Goal: Task Accomplishment & Management: Manage account settings

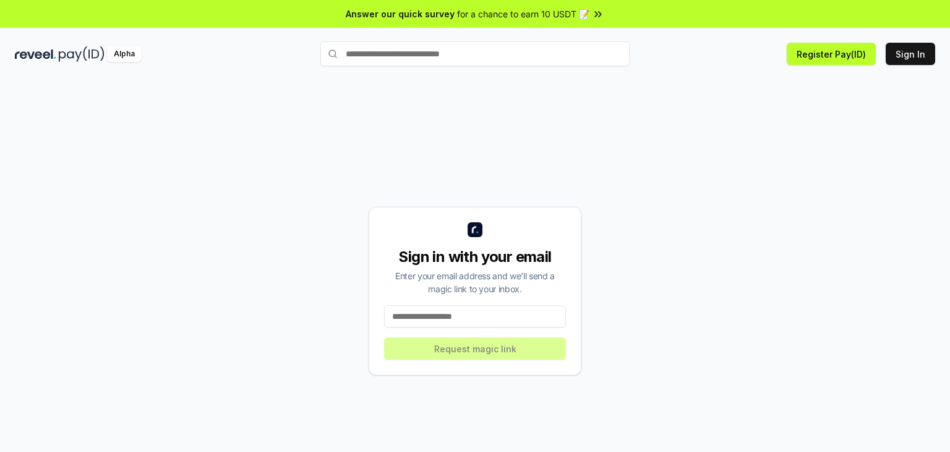
click at [488, 320] on input at bounding box center [475, 316] width 182 height 22
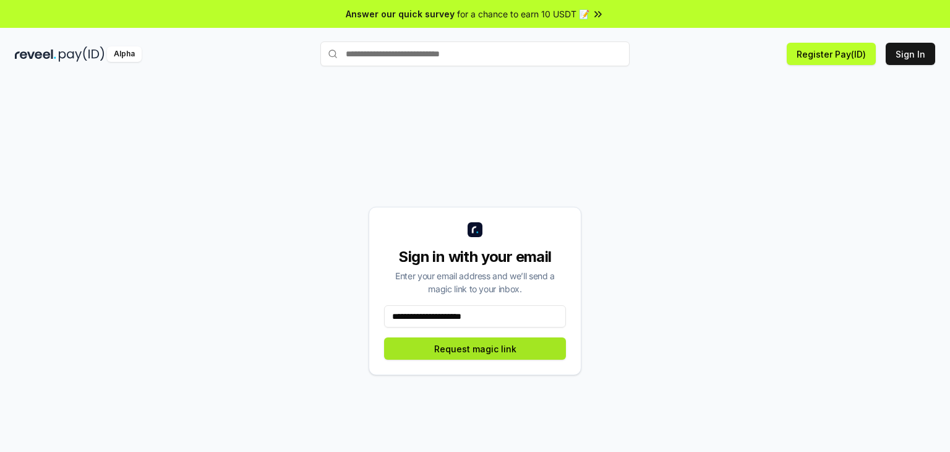
type input "**********"
click at [496, 353] on button "Request magic link" at bounding box center [475, 348] width 182 height 22
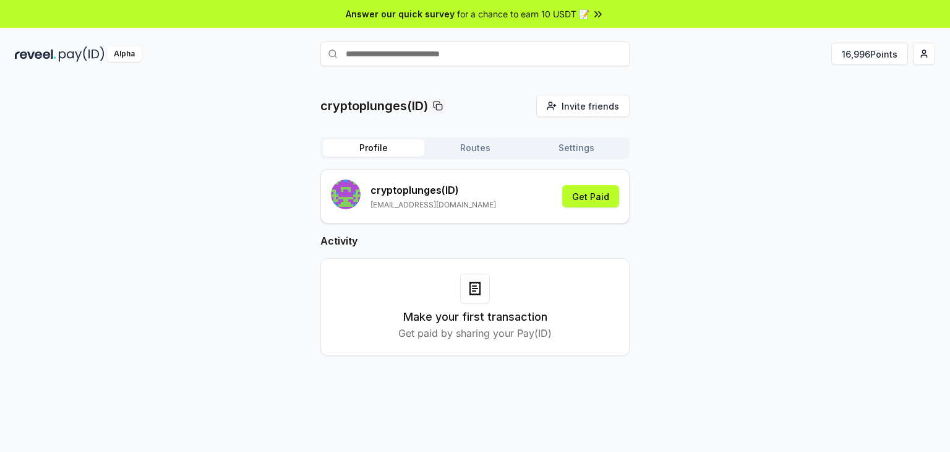
click at [699, 168] on div "cryptoplunges(ID) Invite friends Invite Profile Routes Settings cryptoplunges (…" at bounding box center [475, 235] width 921 height 281
click at [880, 54] on button "16,996 Points" at bounding box center [869, 54] width 77 height 22
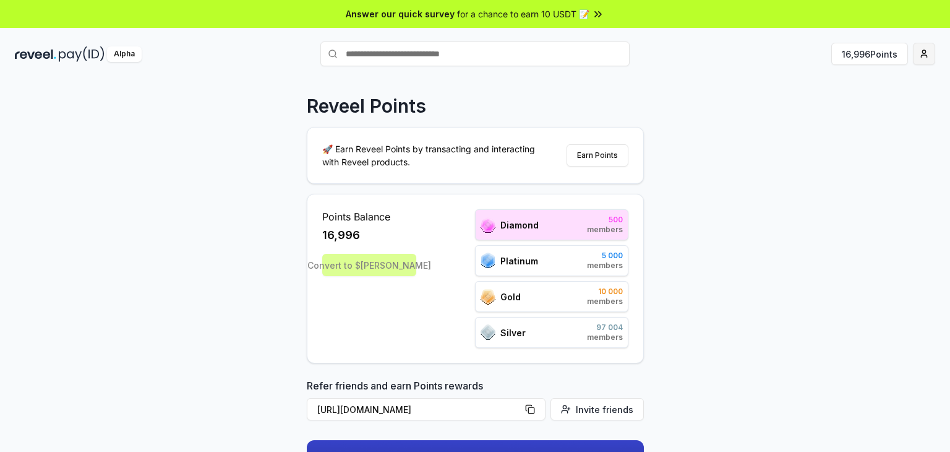
click at [925, 50] on html "Answer our quick survey for a chance to earn 10 USDT 📝 Alpha 16,996 Points Reve…" at bounding box center [475, 226] width 950 height 452
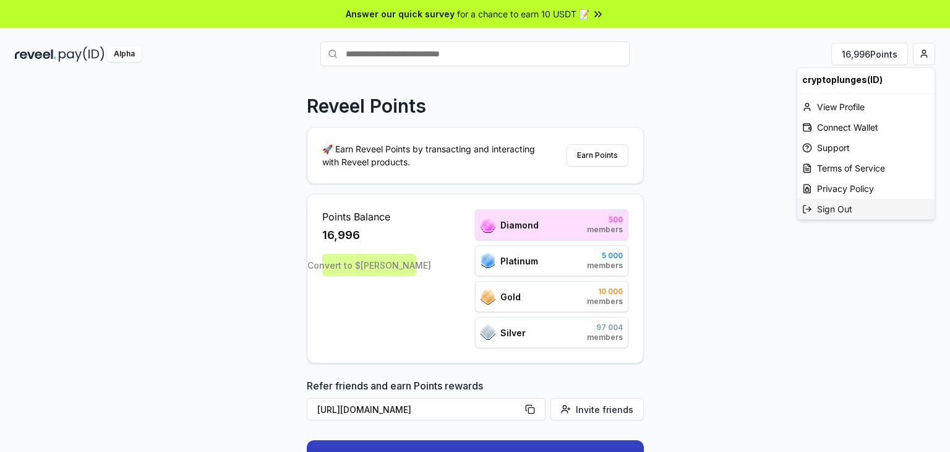
click at [823, 204] on div "Sign Out" at bounding box center [865, 209] width 137 height 20
